Goal: Task Accomplishment & Management: Manage account settings

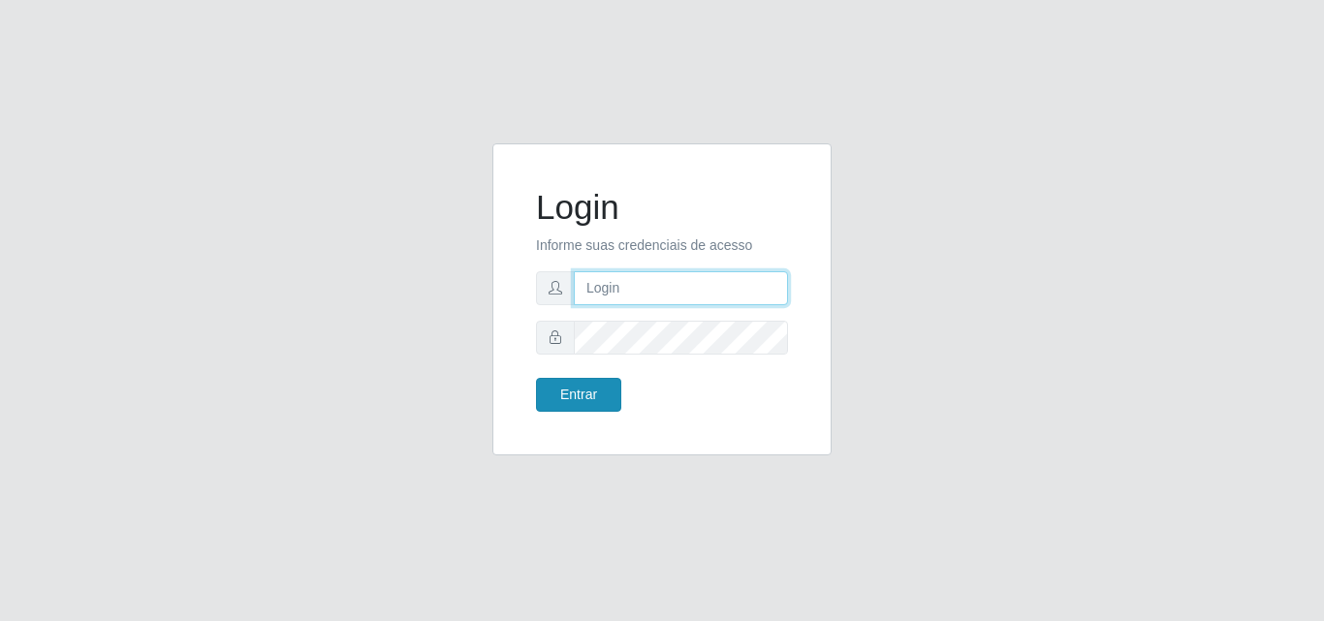
type input "analucia@cestao"
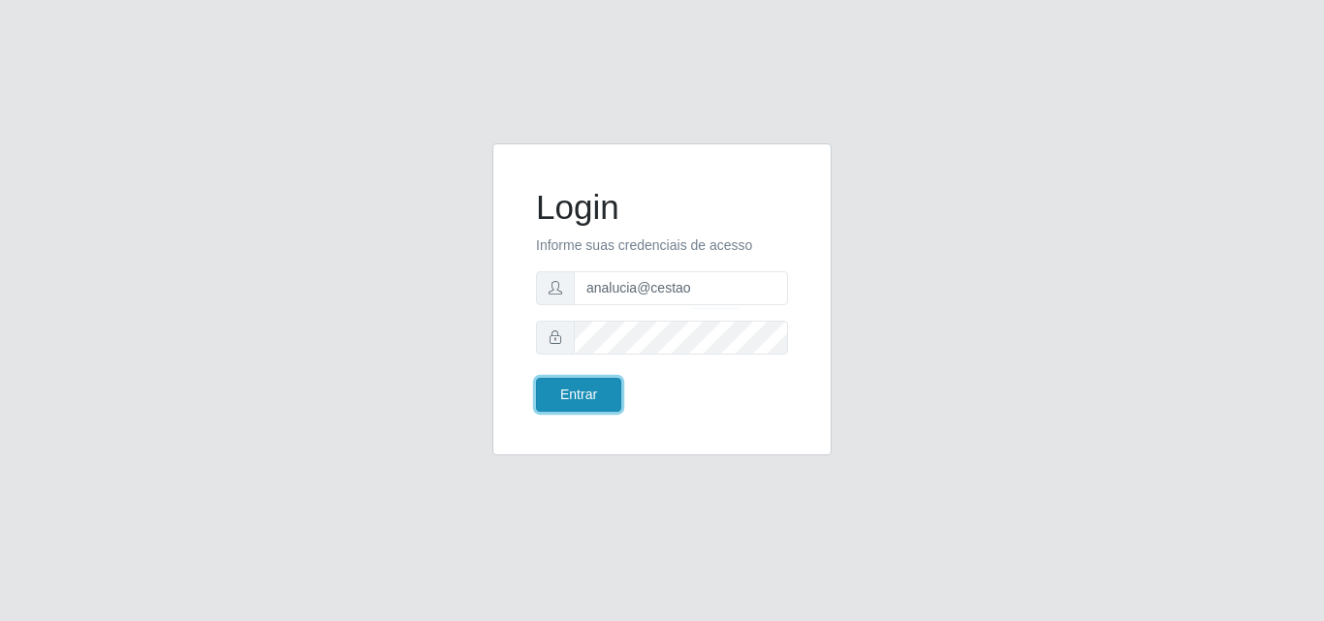
click at [595, 396] on button "Entrar" at bounding box center [578, 395] width 85 height 34
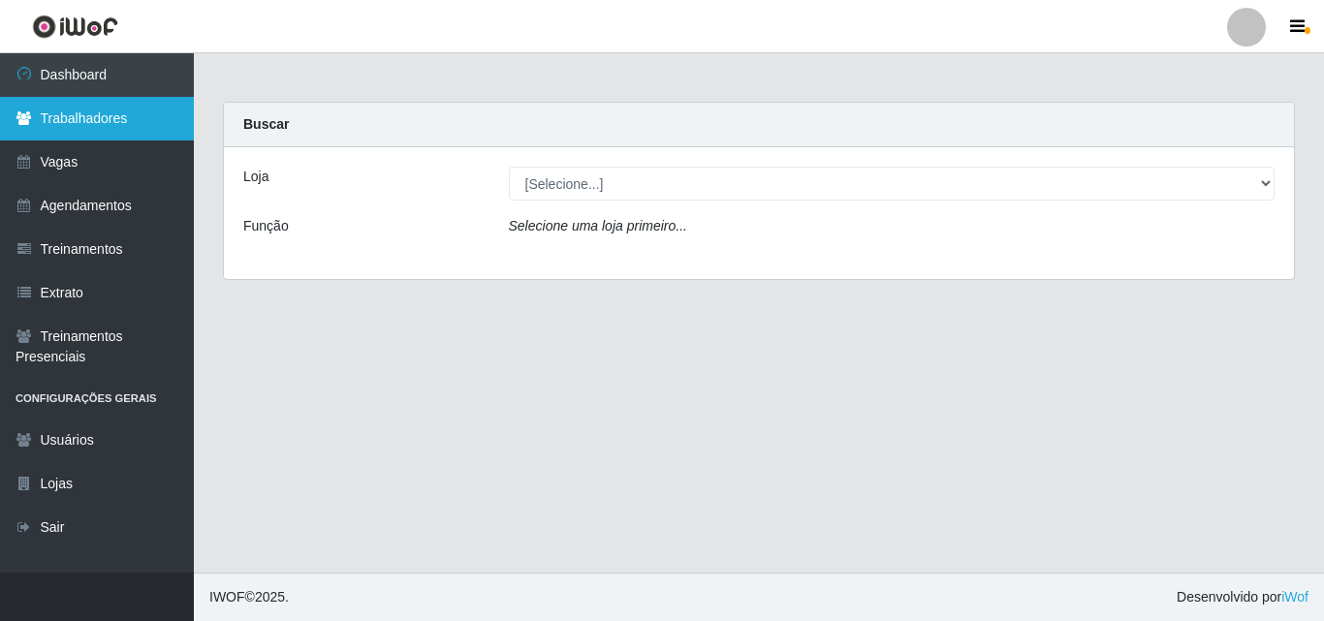
click at [103, 125] on link "Trabalhadores" at bounding box center [97, 119] width 194 height 44
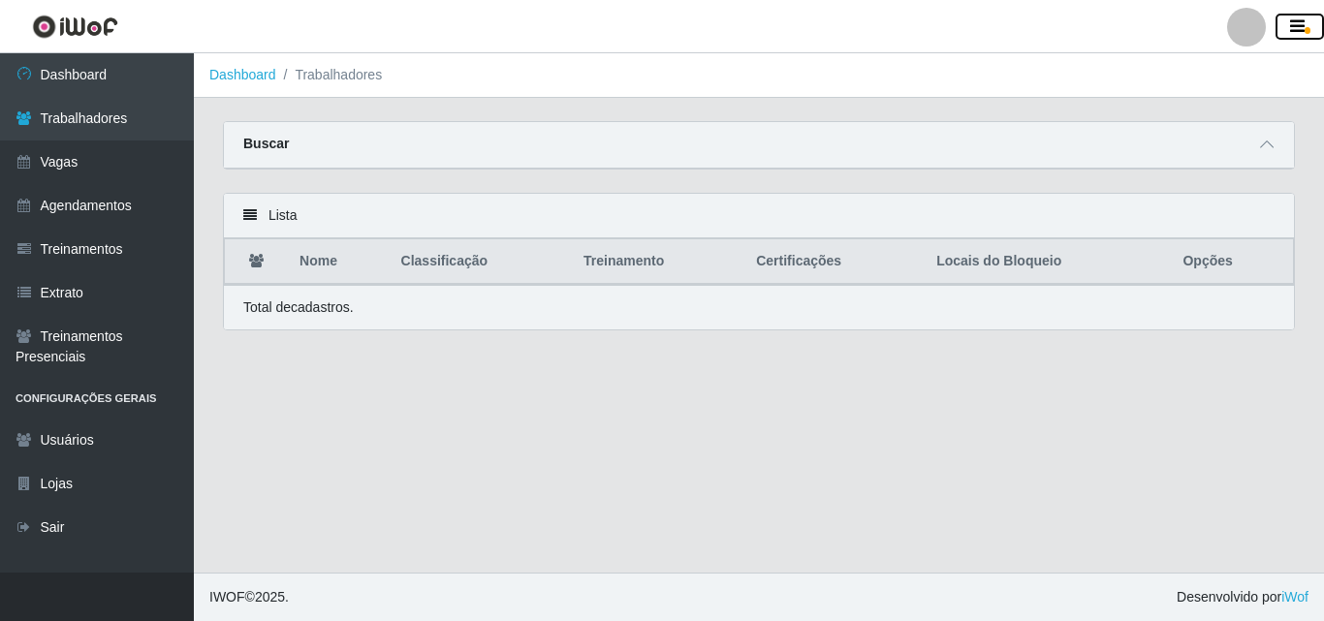
click at [1290, 29] on icon "button" at bounding box center [1297, 26] width 15 height 17
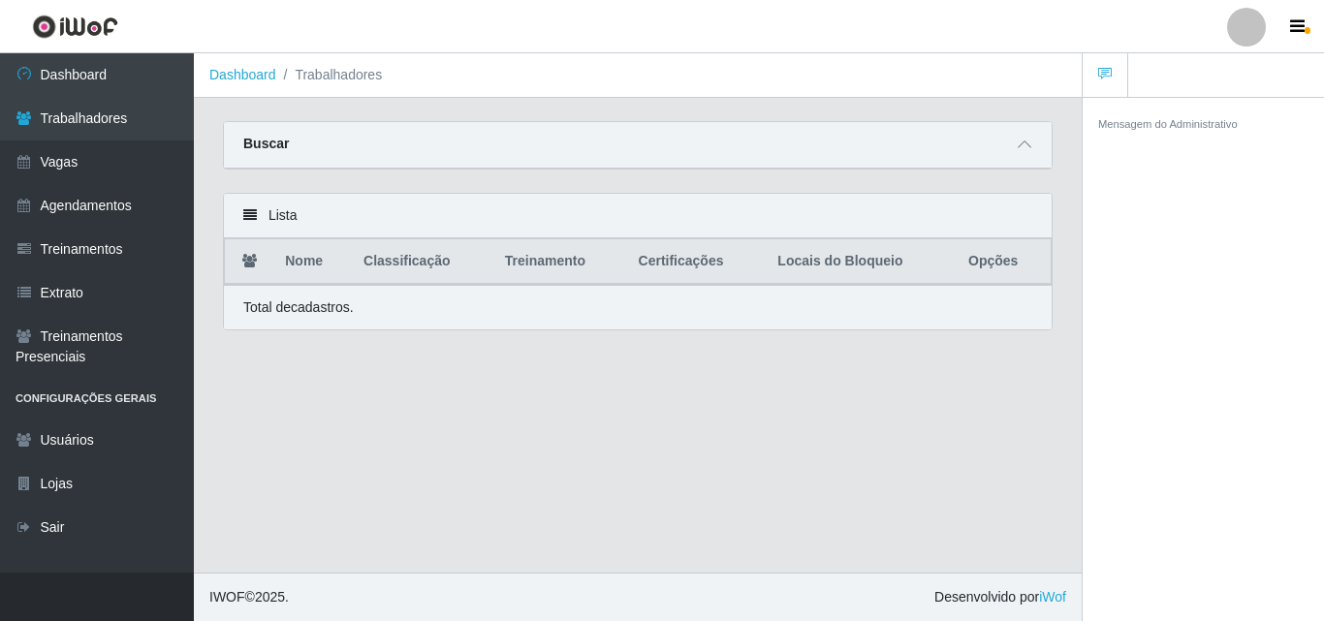
click at [250, 216] on icon at bounding box center [250, 215] width 14 height 14
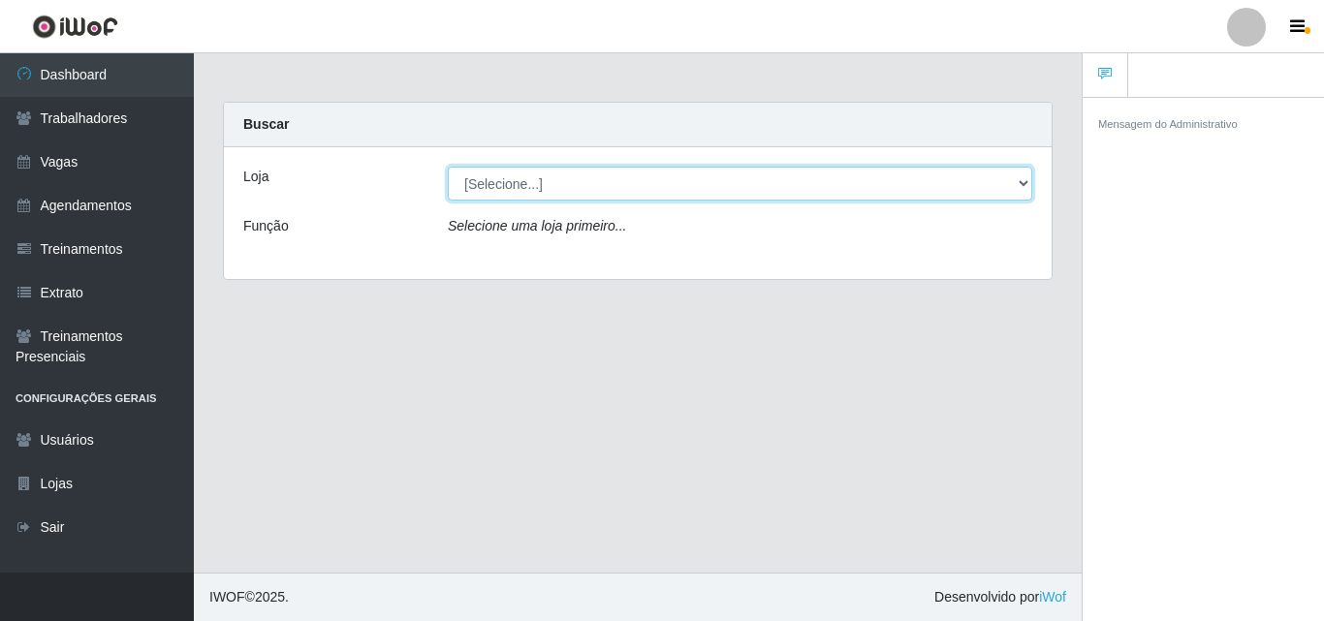
click at [1022, 182] on select "[Selecione...] O Cestão - Geisel" at bounding box center [740, 184] width 585 height 34
select select "224"
click at [448, 167] on select "[Selecione...] O Cestão - Geisel" at bounding box center [740, 184] width 585 height 34
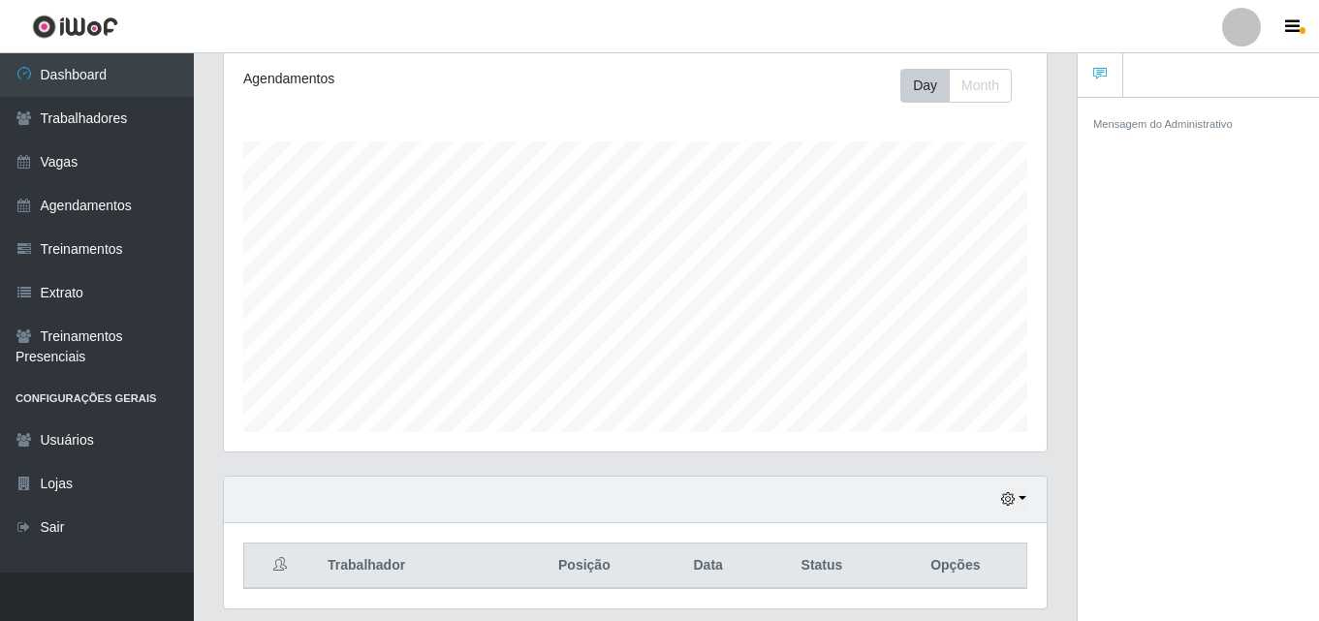
scroll to position [321, 0]
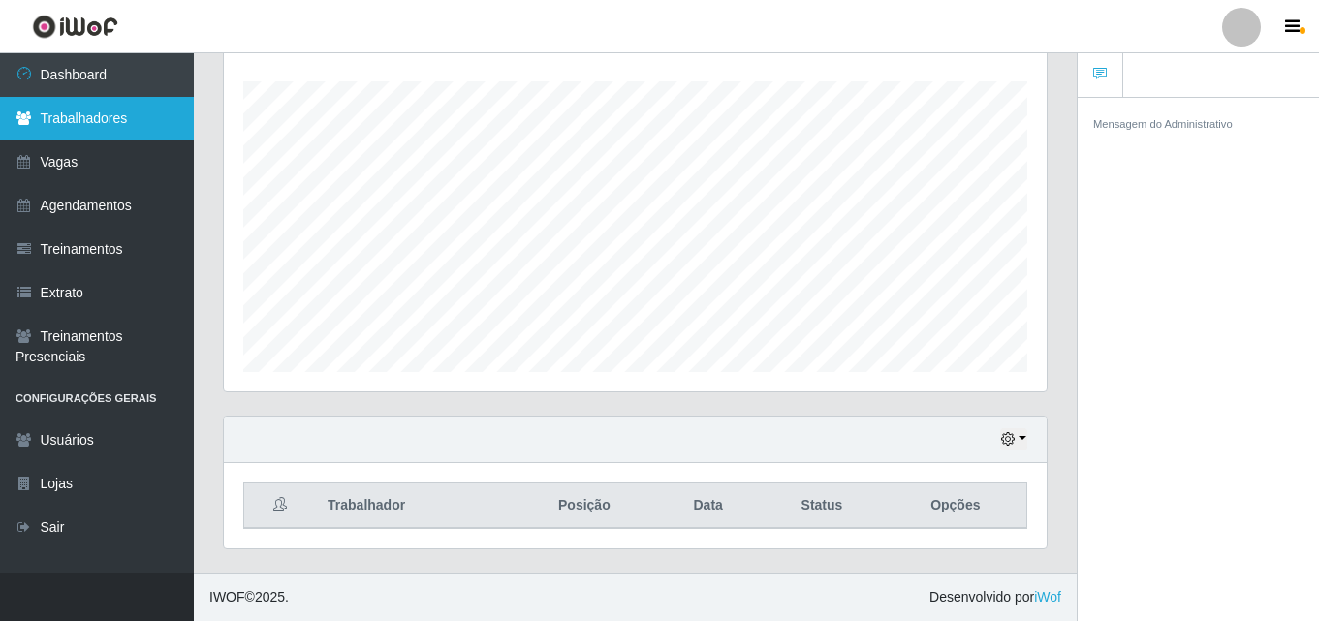
click at [36, 123] on link "Trabalhadores" at bounding box center [97, 119] width 194 height 44
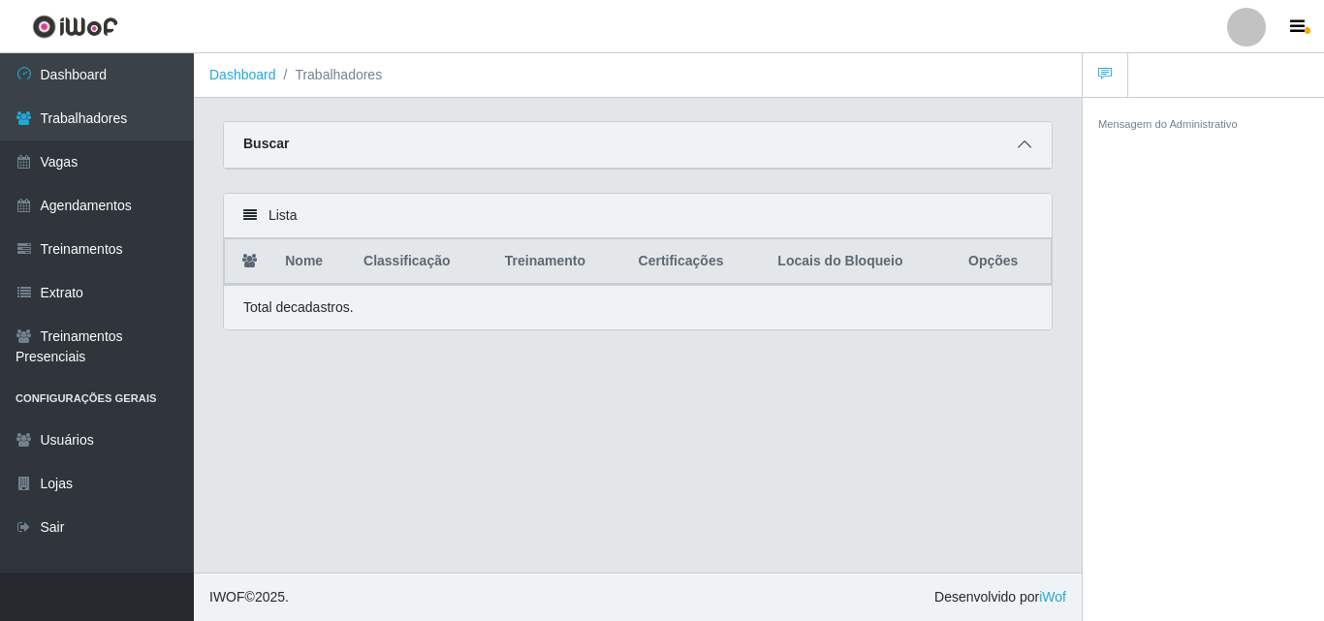
click at [1017, 144] on span at bounding box center [1024, 145] width 23 height 22
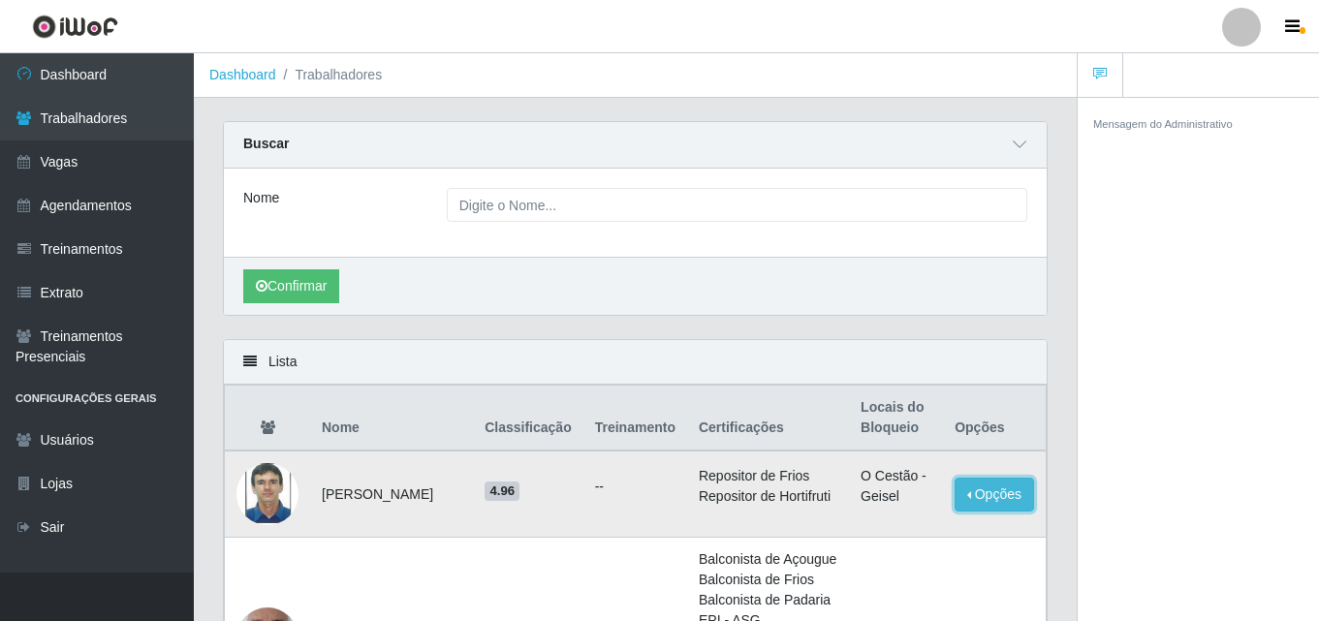
click at [994, 510] on button "Opções" at bounding box center [994, 495] width 79 height 34
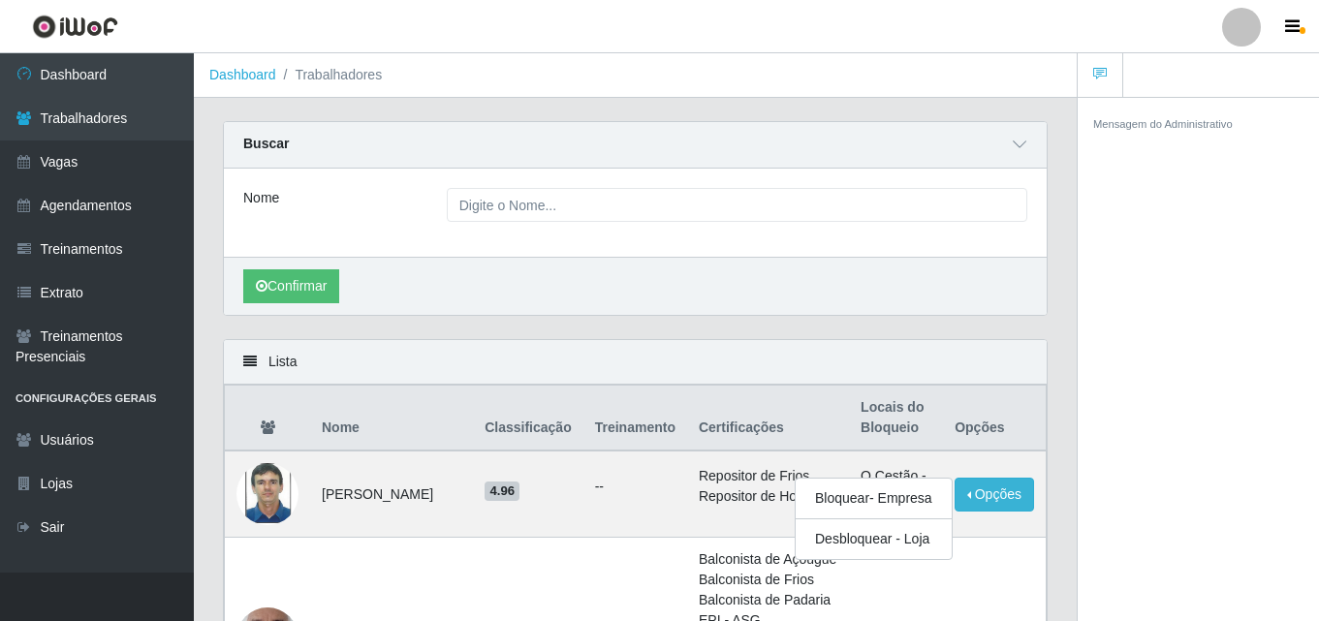
click at [1192, 355] on div "Mensagem do Administrativo" at bounding box center [1198, 362] width 241 height 531
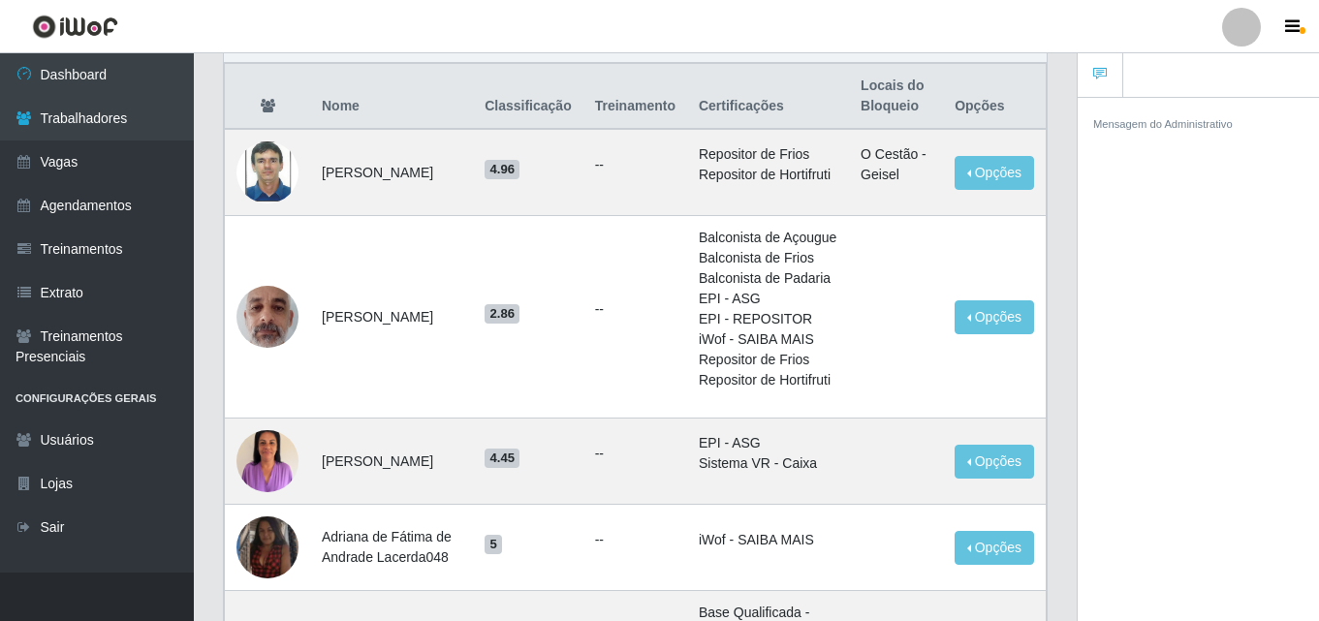
scroll to position [291, 0]
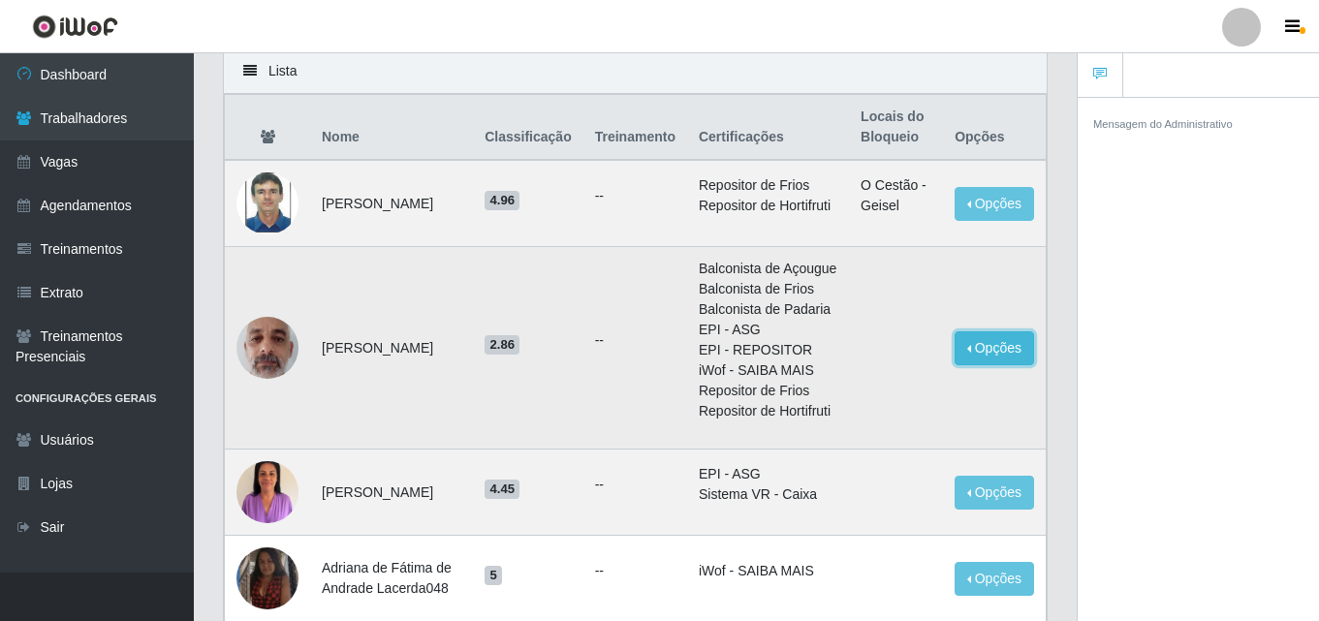
click at [983, 365] on button "Opções" at bounding box center [994, 349] width 79 height 34
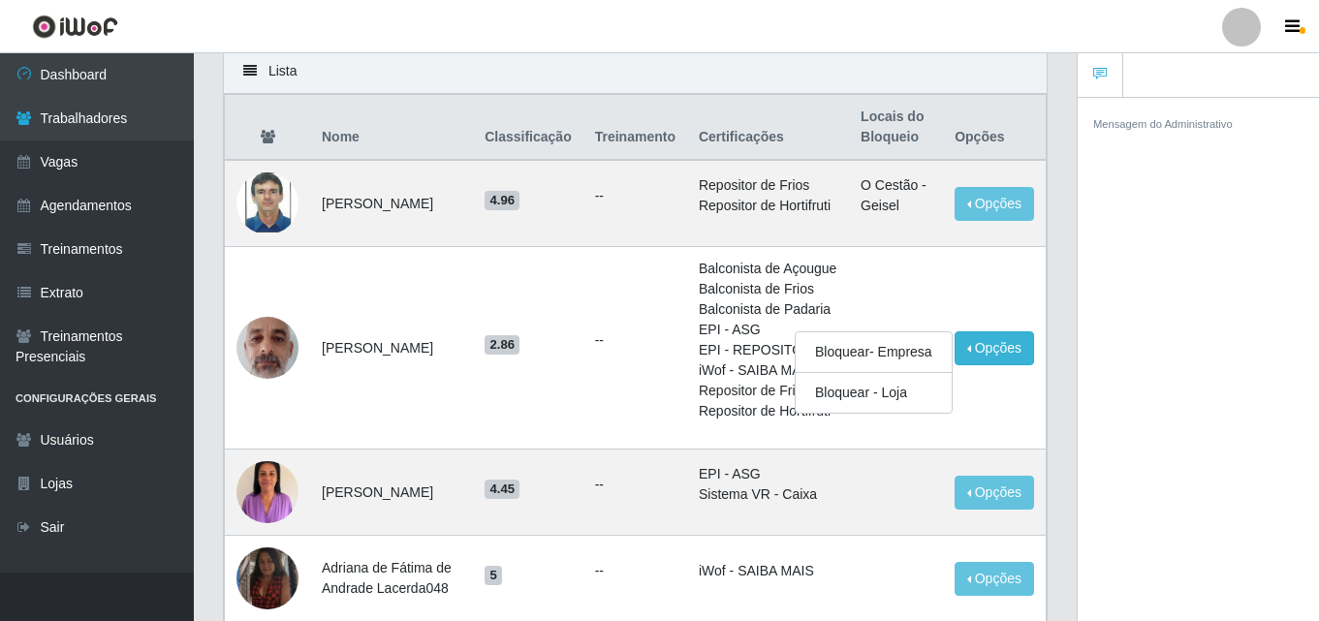
click at [897, 133] on th "Locais do Bloqueio" at bounding box center [896, 128] width 94 height 66
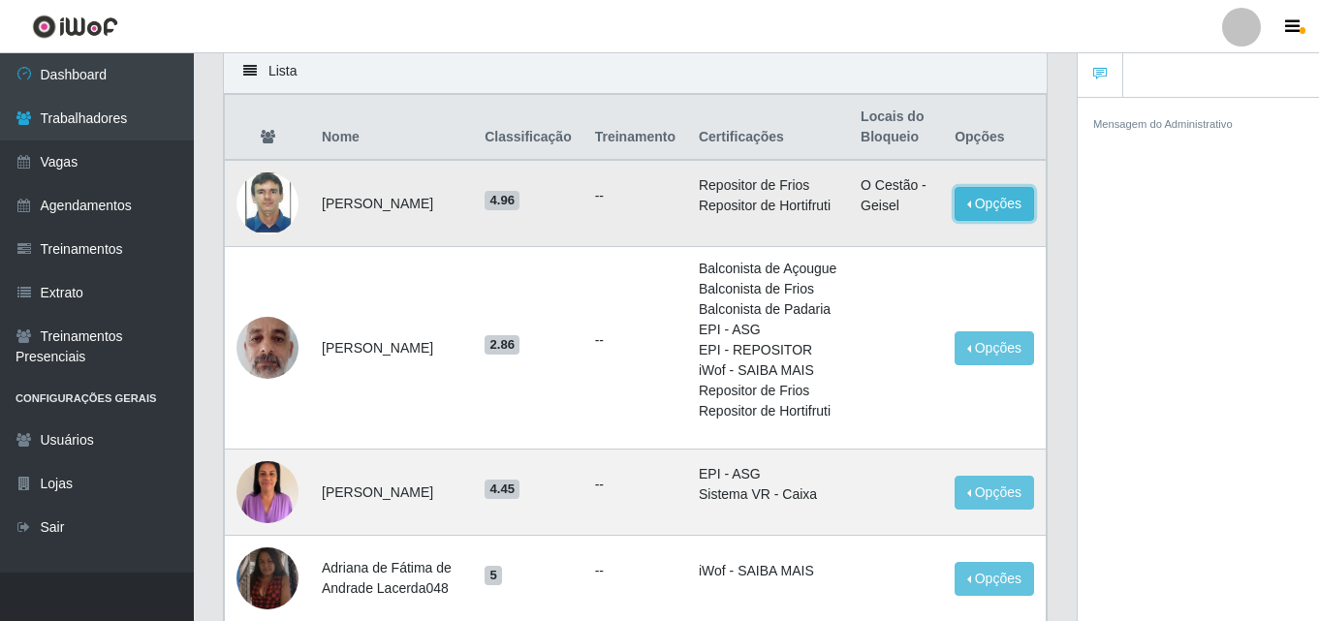
click at [983, 209] on button "Opções" at bounding box center [994, 204] width 79 height 34
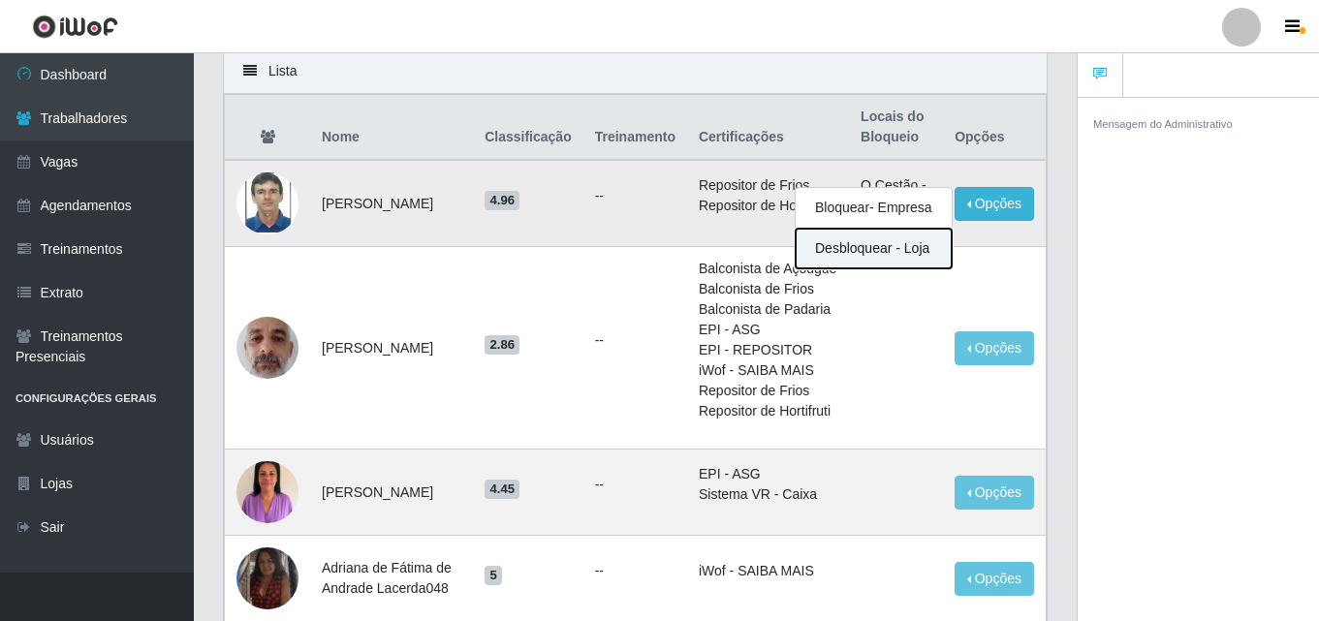
click at [891, 264] on button "Desbloquear - Loja" at bounding box center [874, 249] width 156 height 40
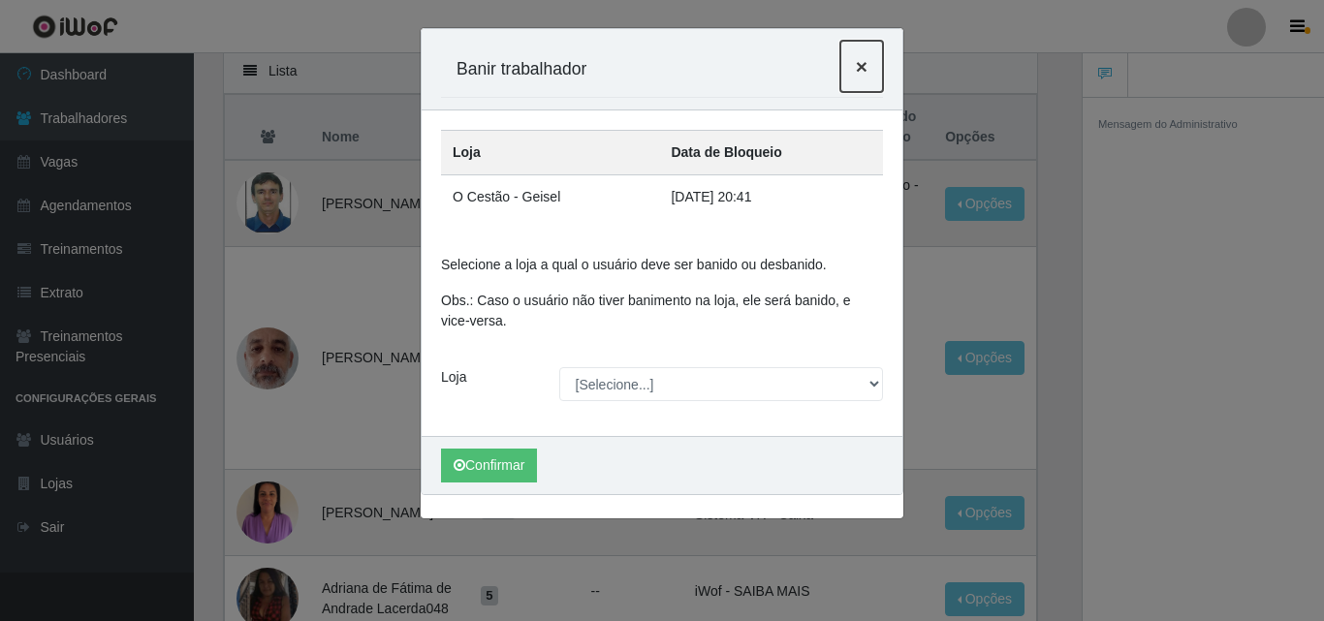
click at [856, 70] on span "×" at bounding box center [862, 66] width 12 height 22
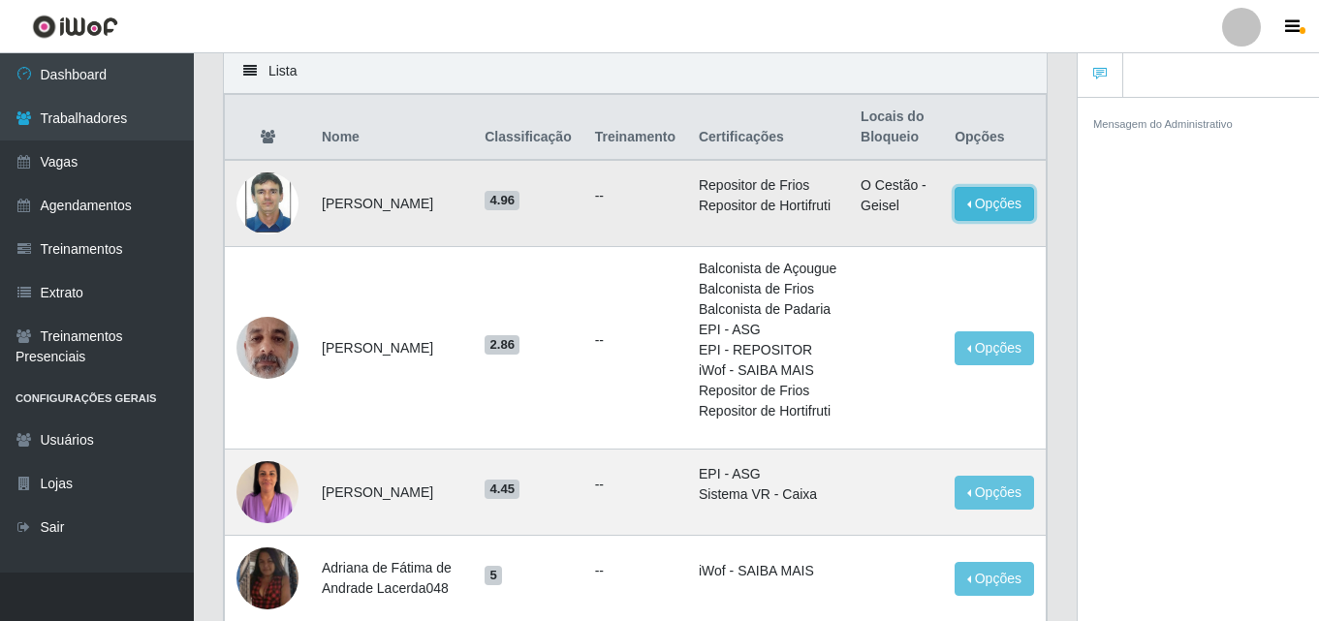
click at [988, 214] on button "Opções" at bounding box center [994, 204] width 79 height 34
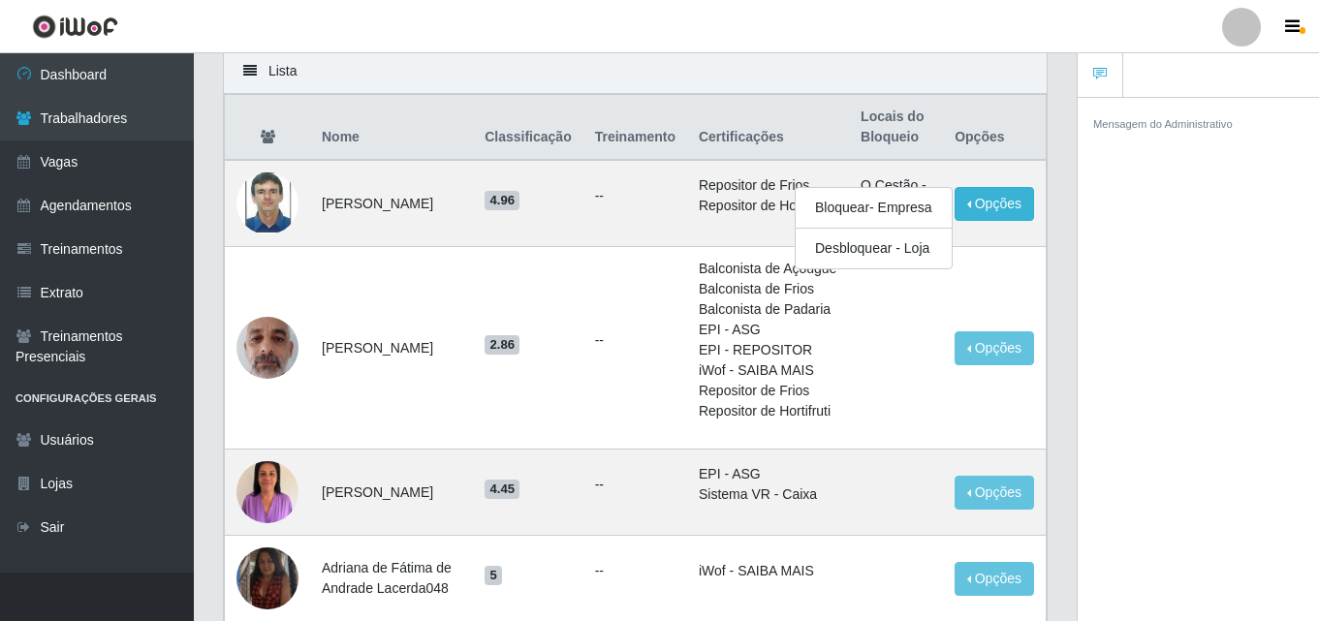
click at [1228, 325] on div "Mensagem do Administrativo" at bounding box center [1198, 362] width 241 height 531
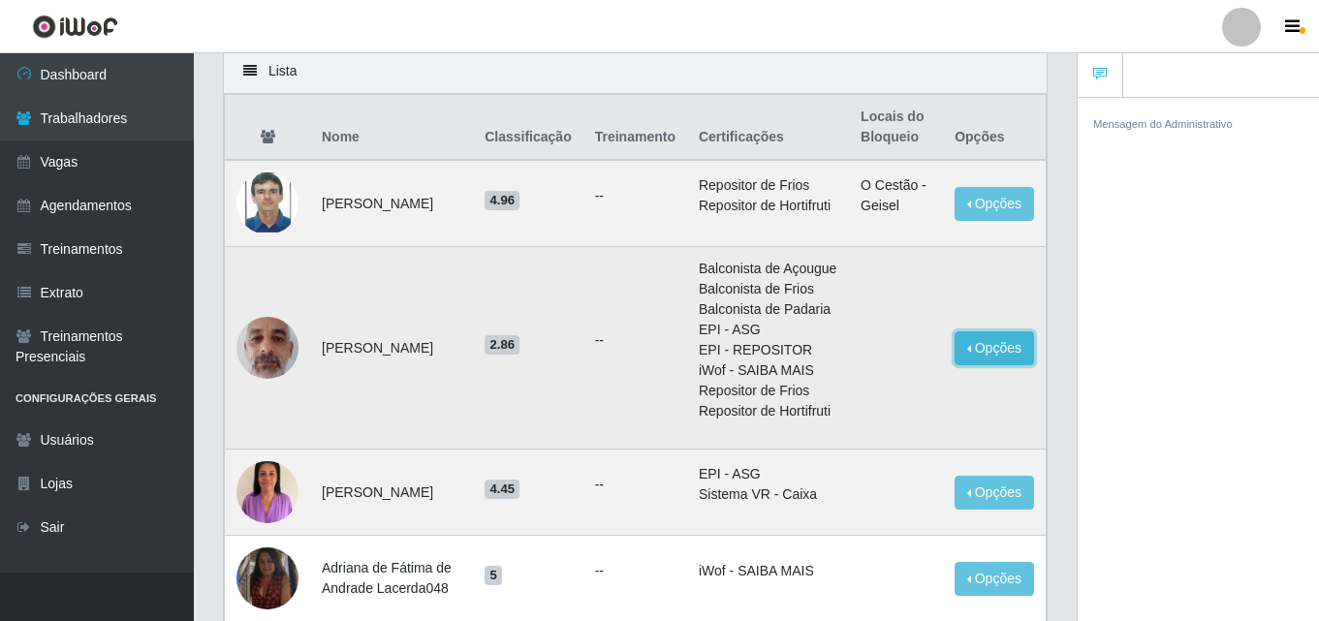
click at [1000, 365] on button "Opções" at bounding box center [994, 349] width 79 height 34
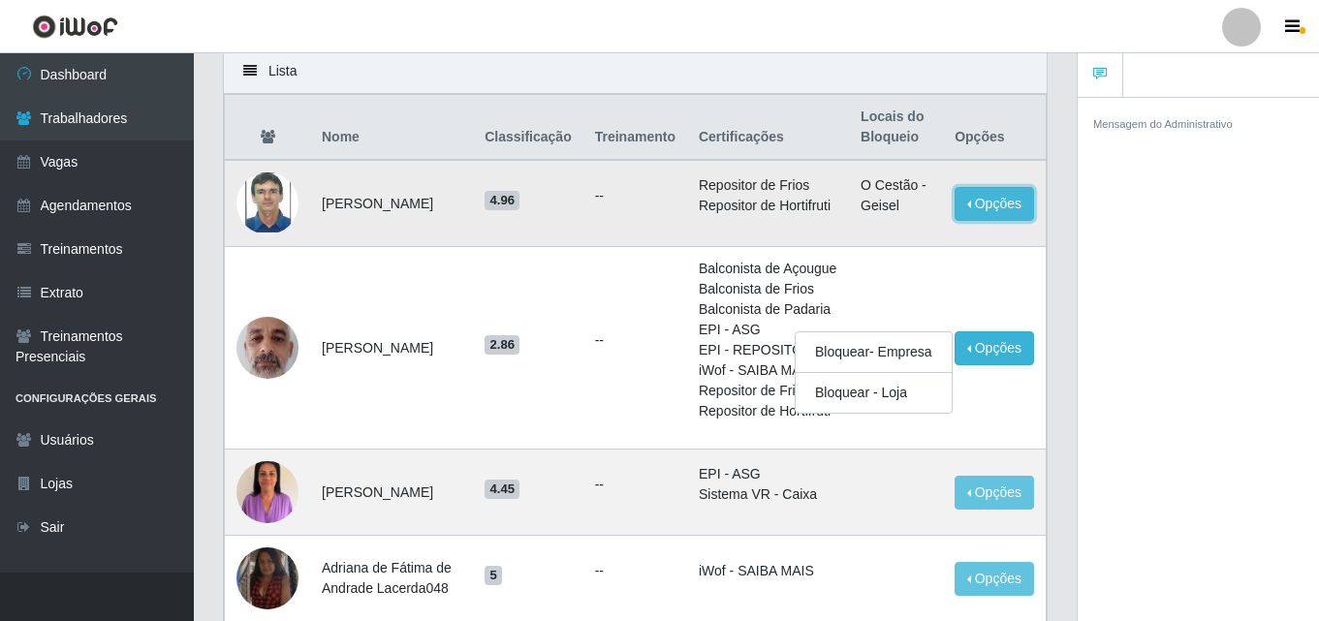
click at [1007, 204] on button "Opções" at bounding box center [994, 204] width 79 height 34
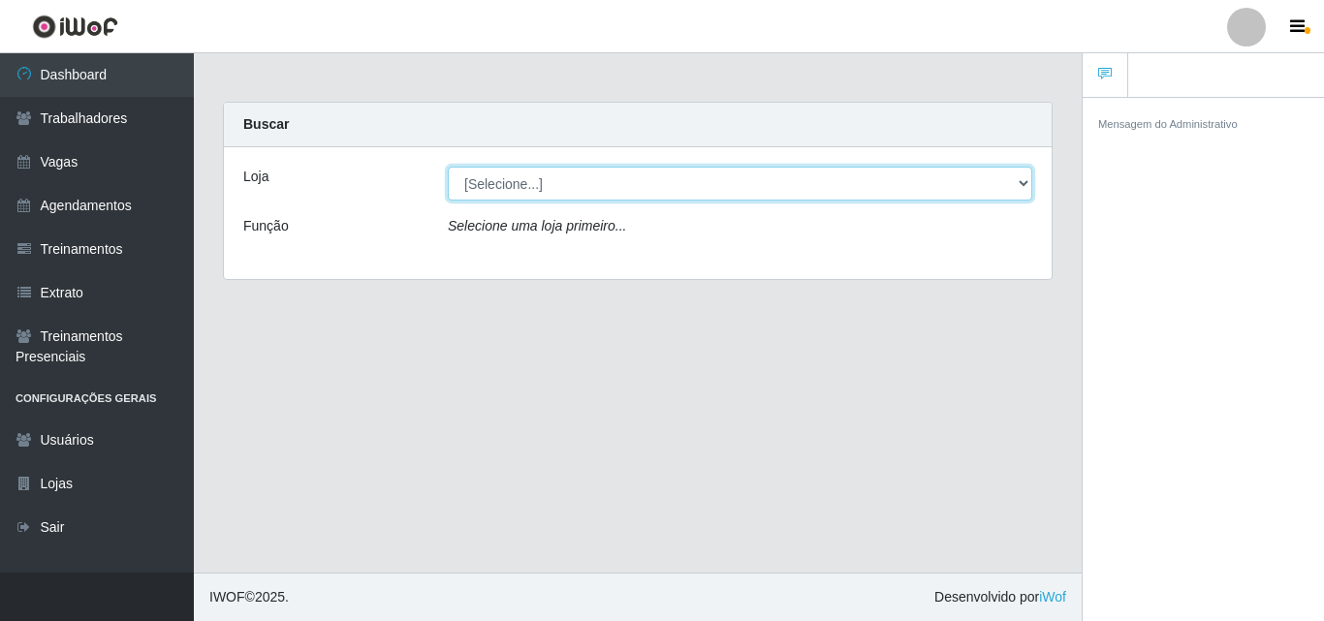
click at [1026, 179] on select "[Selecione...] O Cestão - Geisel" at bounding box center [740, 184] width 585 height 34
select select "224"
click at [448, 167] on select "[Selecione...] O Cestão - Geisel" at bounding box center [740, 184] width 585 height 34
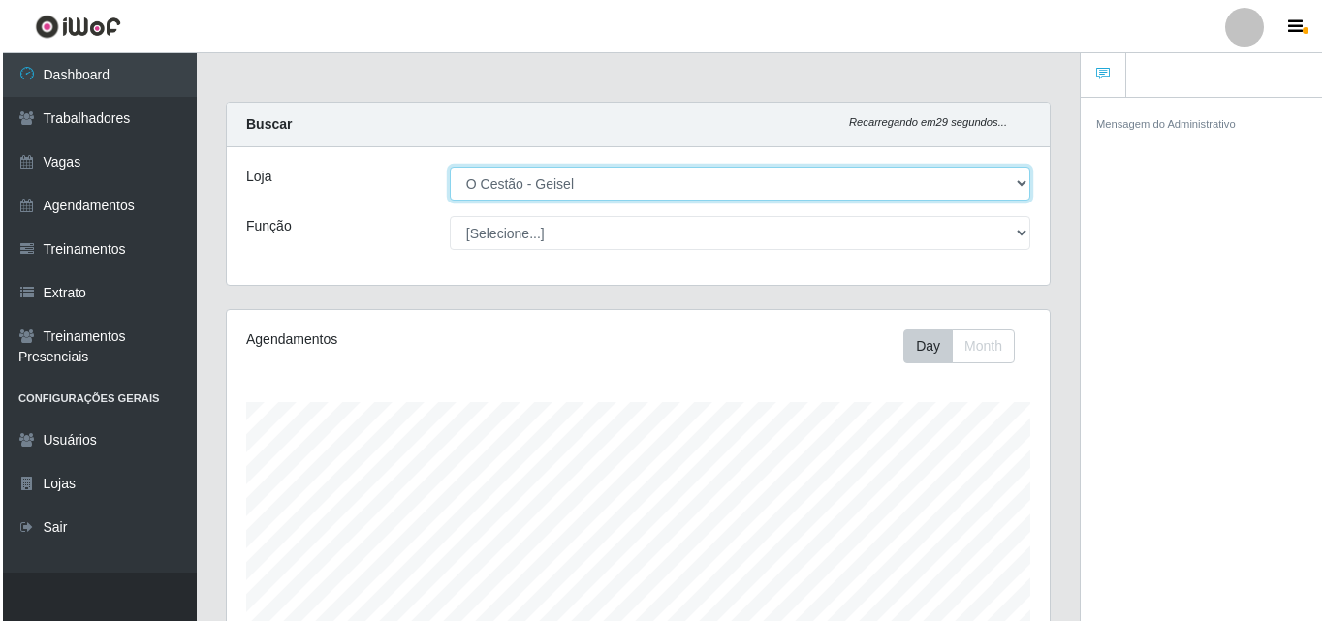
scroll to position [402, 823]
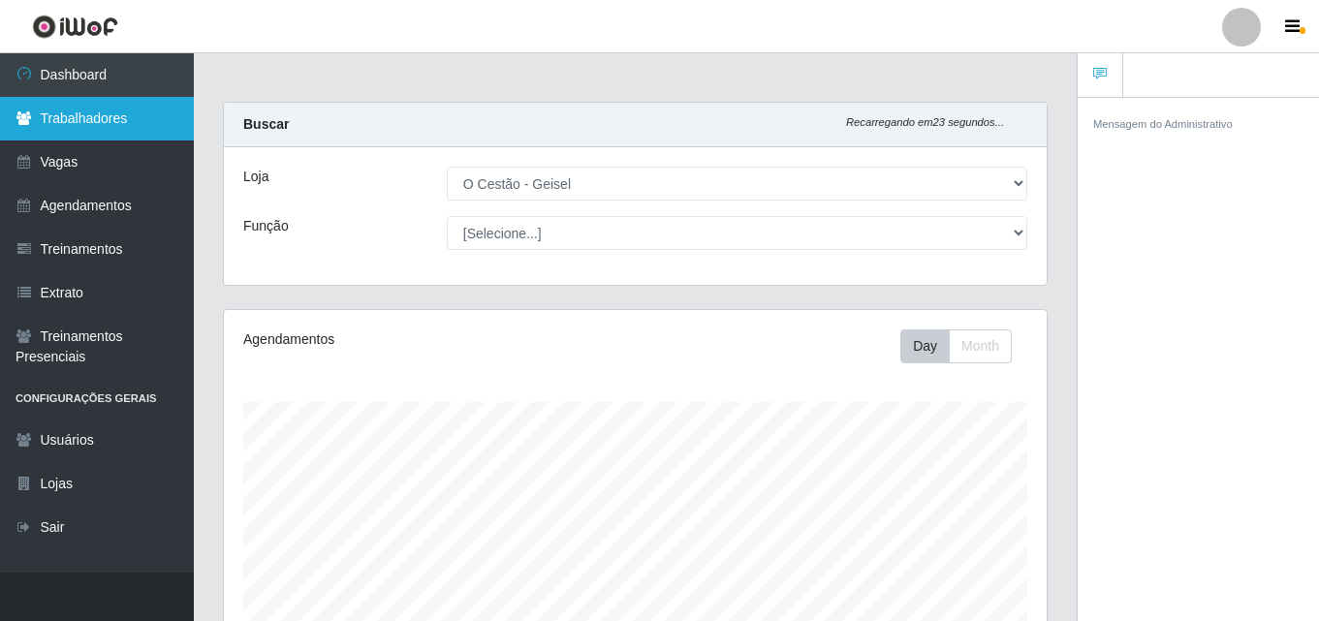
click at [89, 117] on link "Trabalhadores" at bounding box center [97, 119] width 194 height 44
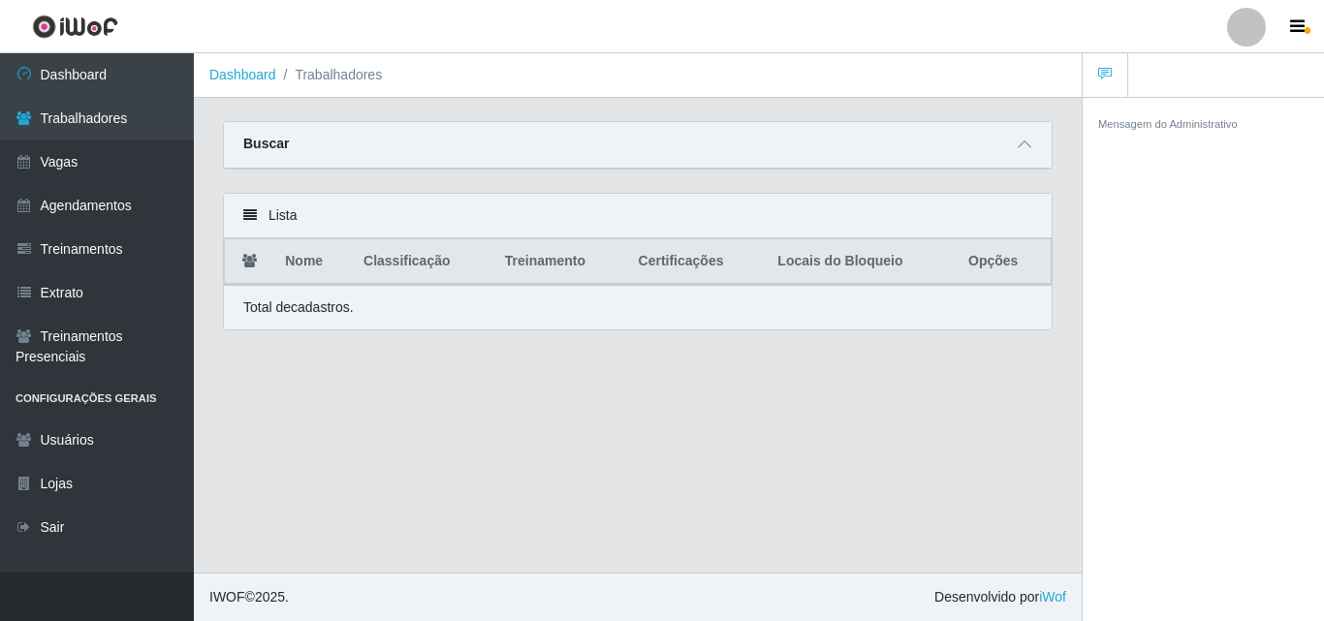
click at [1011, 268] on th "Opções" at bounding box center [1004, 262] width 94 height 46
click at [1027, 138] on span at bounding box center [1024, 145] width 23 height 22
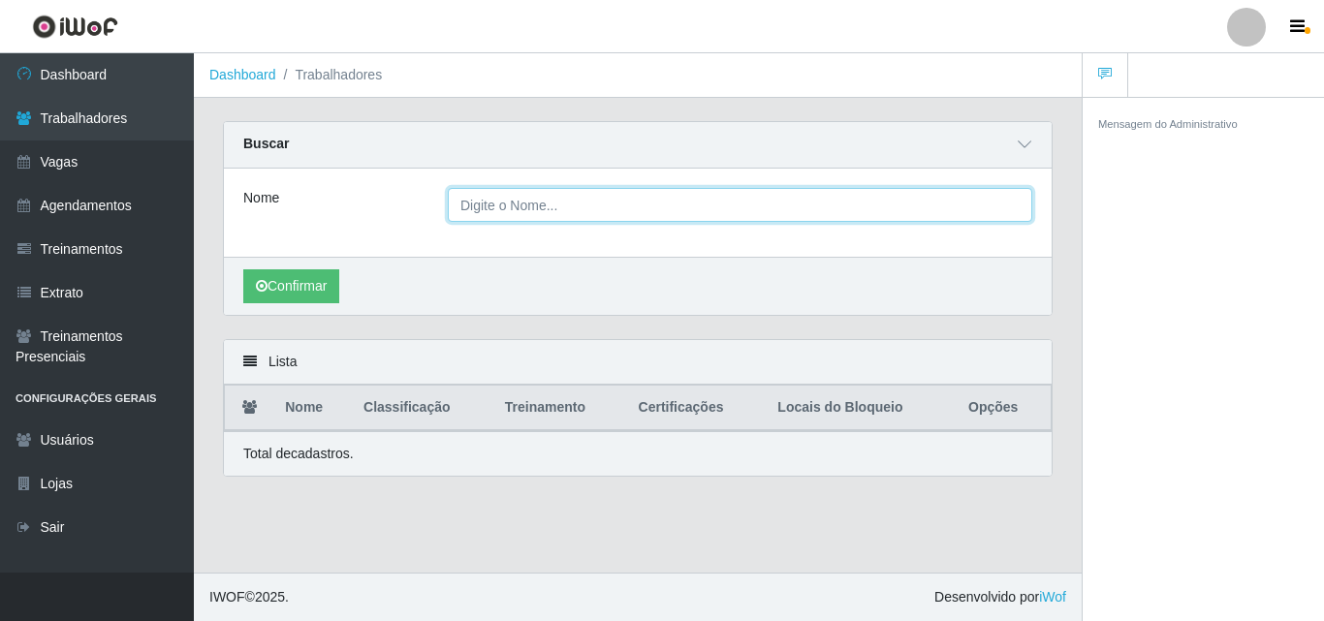
click at [582, 207] on input "Nome" at bounding box center [740, 205] width 585 height 34
type input "[PERSON_NAME]"
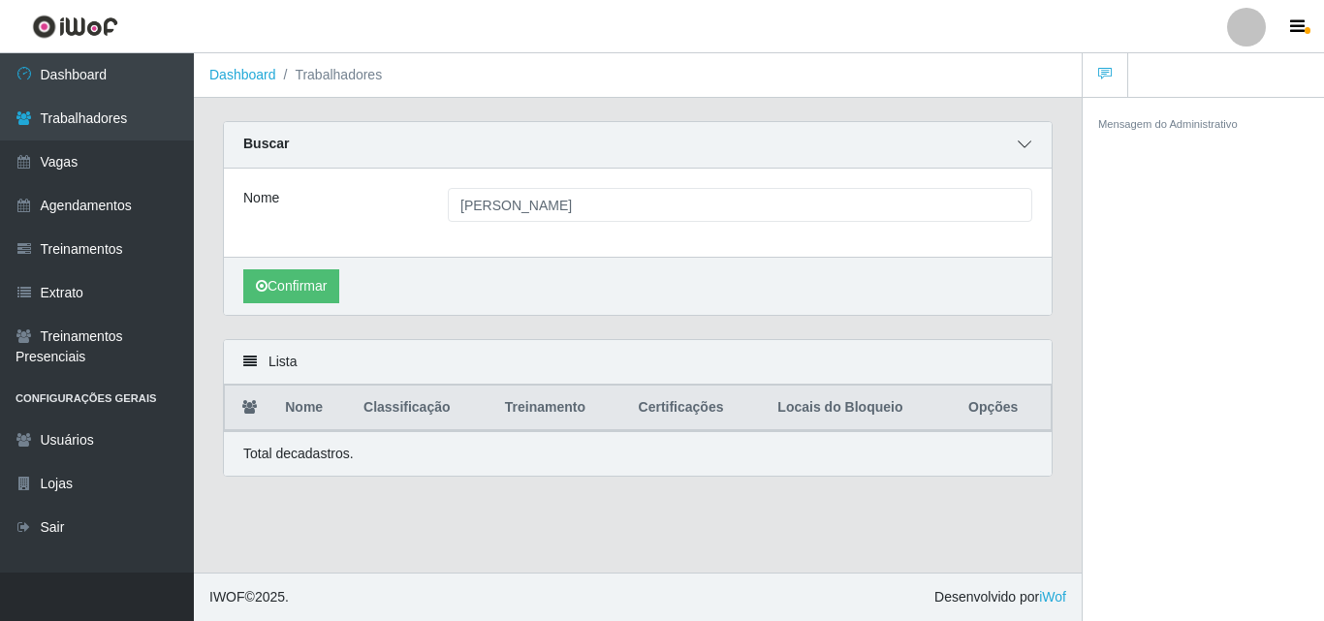
click at [1028, 146] on icon at bounding box center [1025, 145] width 14 height 14
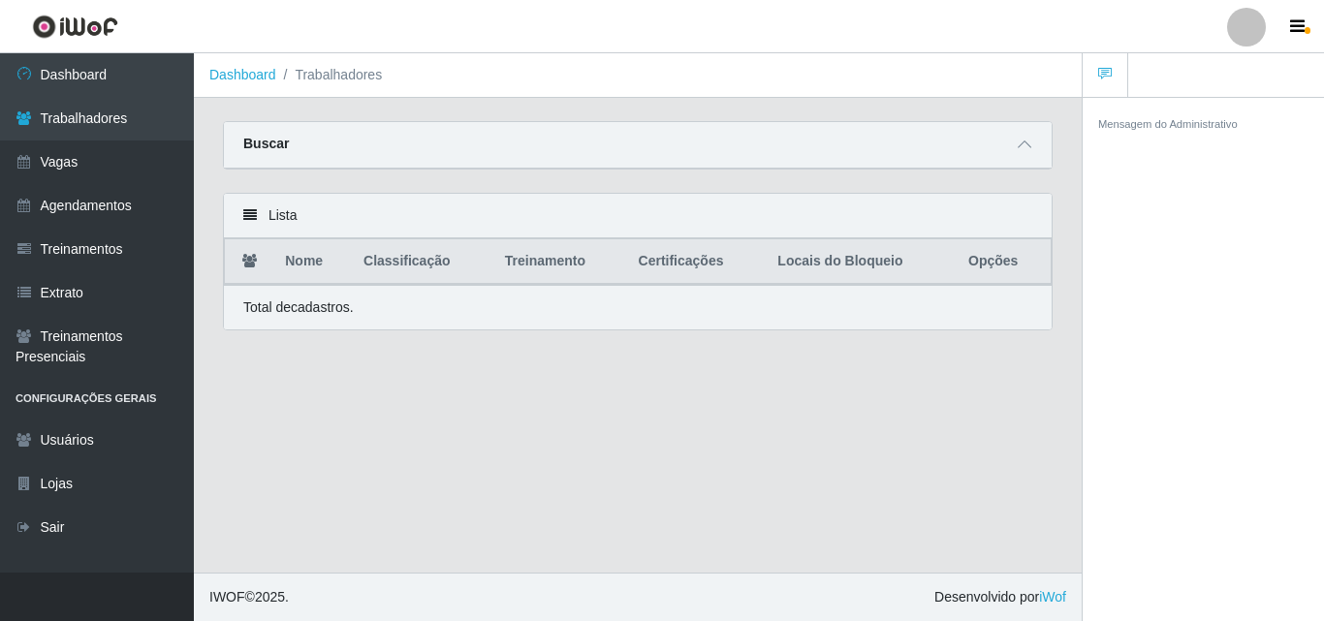
click at [898, 275] on th "Locais do Bloqueio" at bounding box center [861, 262] width 191 height 46
click at [836, 262] on th "Locais do Bloqueio" at bounding box center [861, 262] width 191 height 46
click at [332, 81] on li "Trabalhadores" at bounding box center [329, 75] width 107 height 20
click at [1020, 143] on icon at bounding box center [1025, 145] width 14 height 14
